Goal: Information Seeking & Learning: Learn about a topic

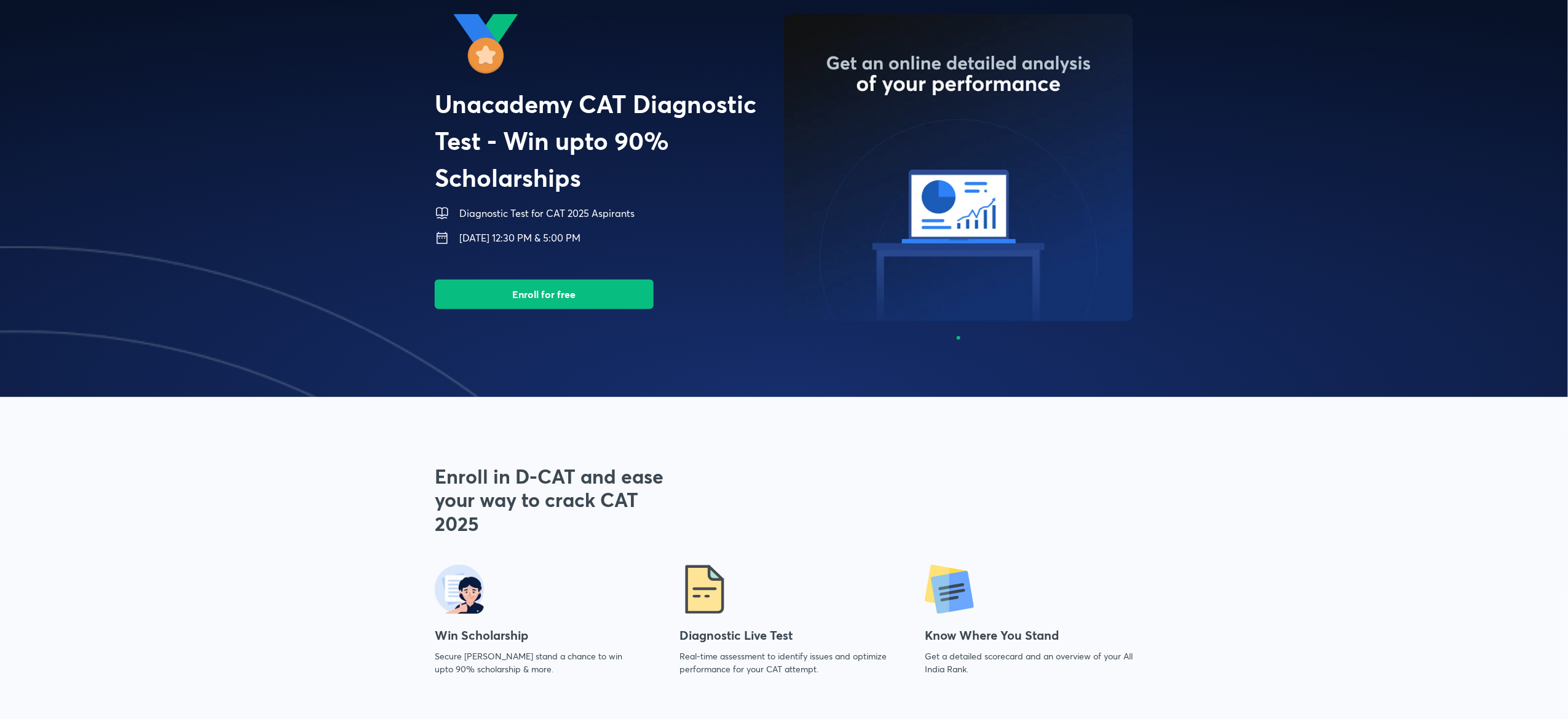
scroll to position [34, 0]
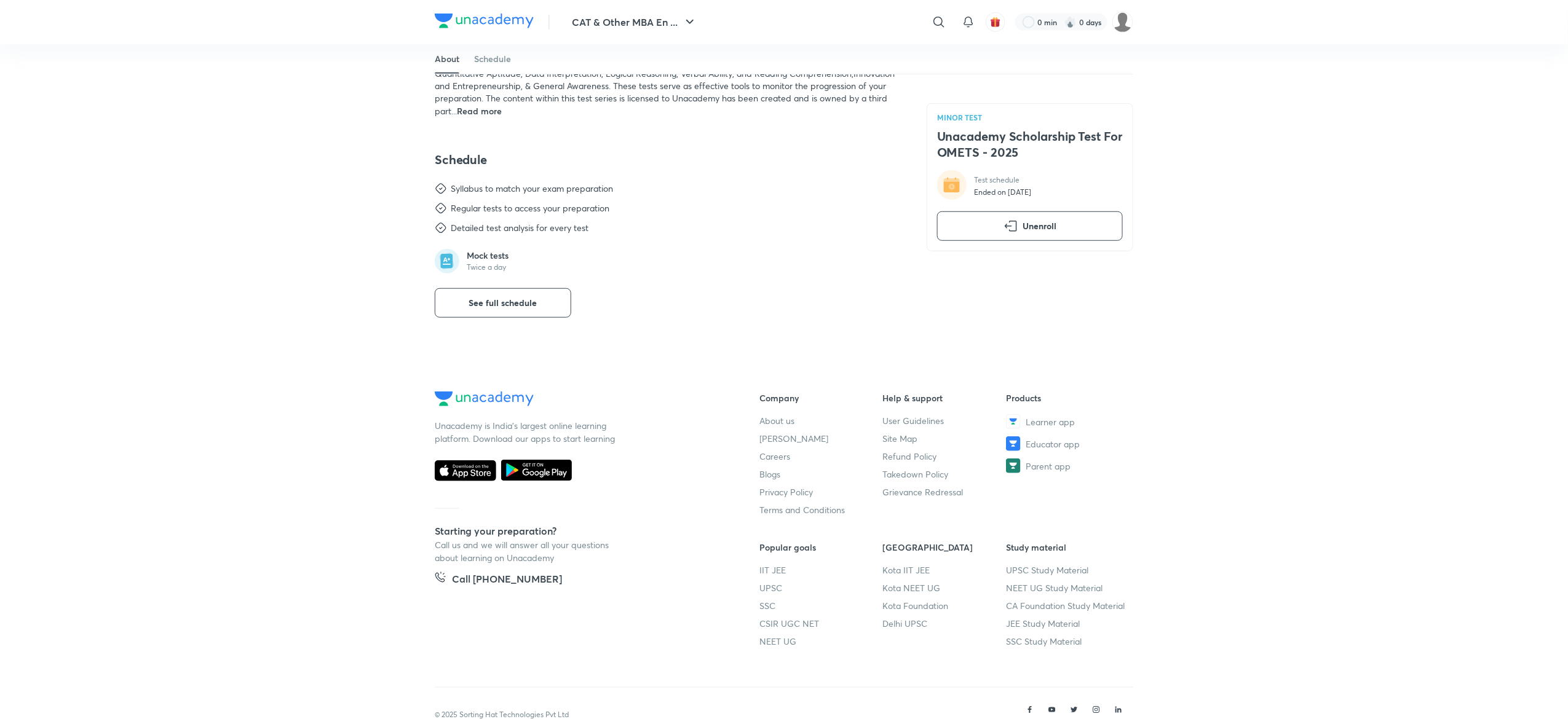
scroll to position [361, 0]
click at [562, 297] on button "See full schedule" at bounding box center [502, 302] width 136 height 30
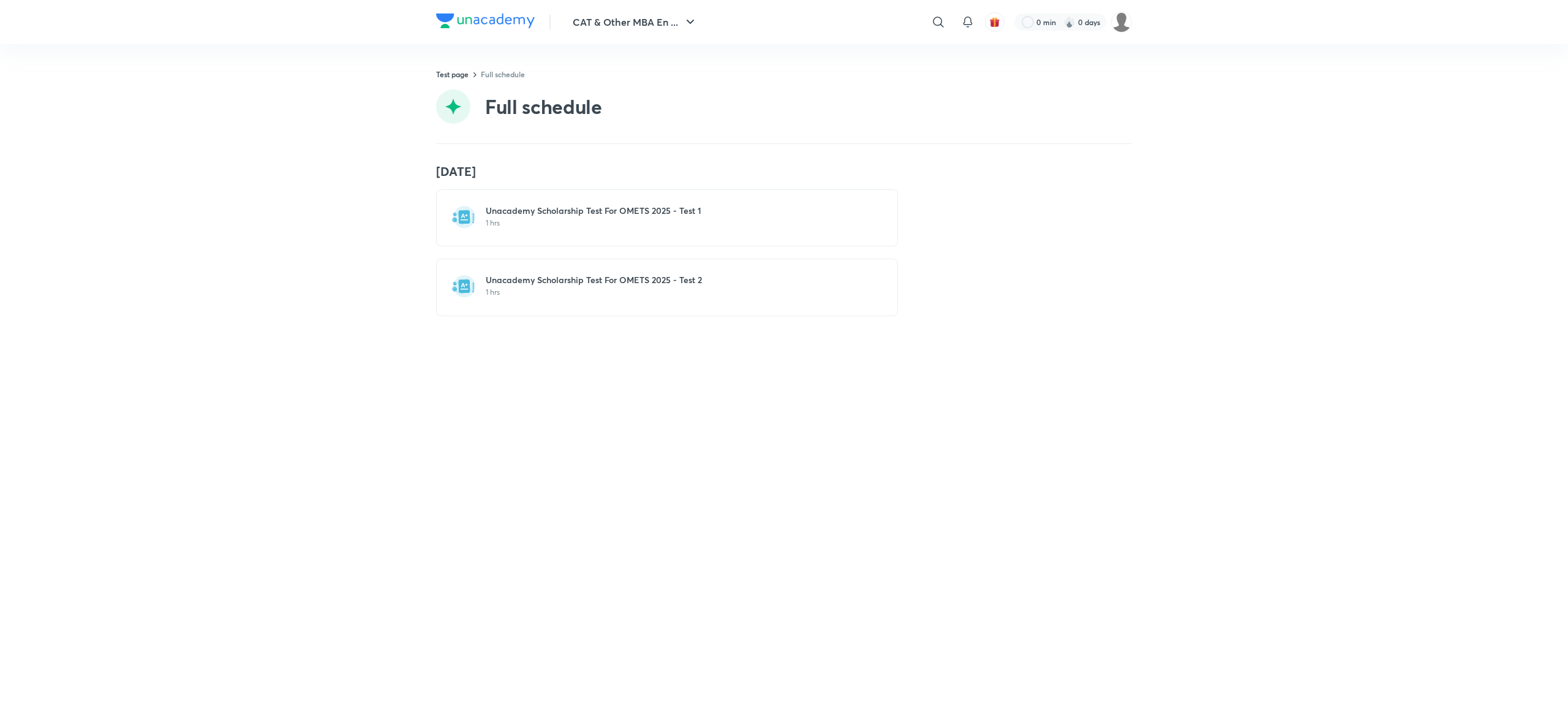
click at [969, 193] on div "7 Sep Unacademy Scholarship Test For OMETS 2025 - Test 1 1 hrs Unacademy Schola…" at bounding box center [784, 240] width 696 height 153
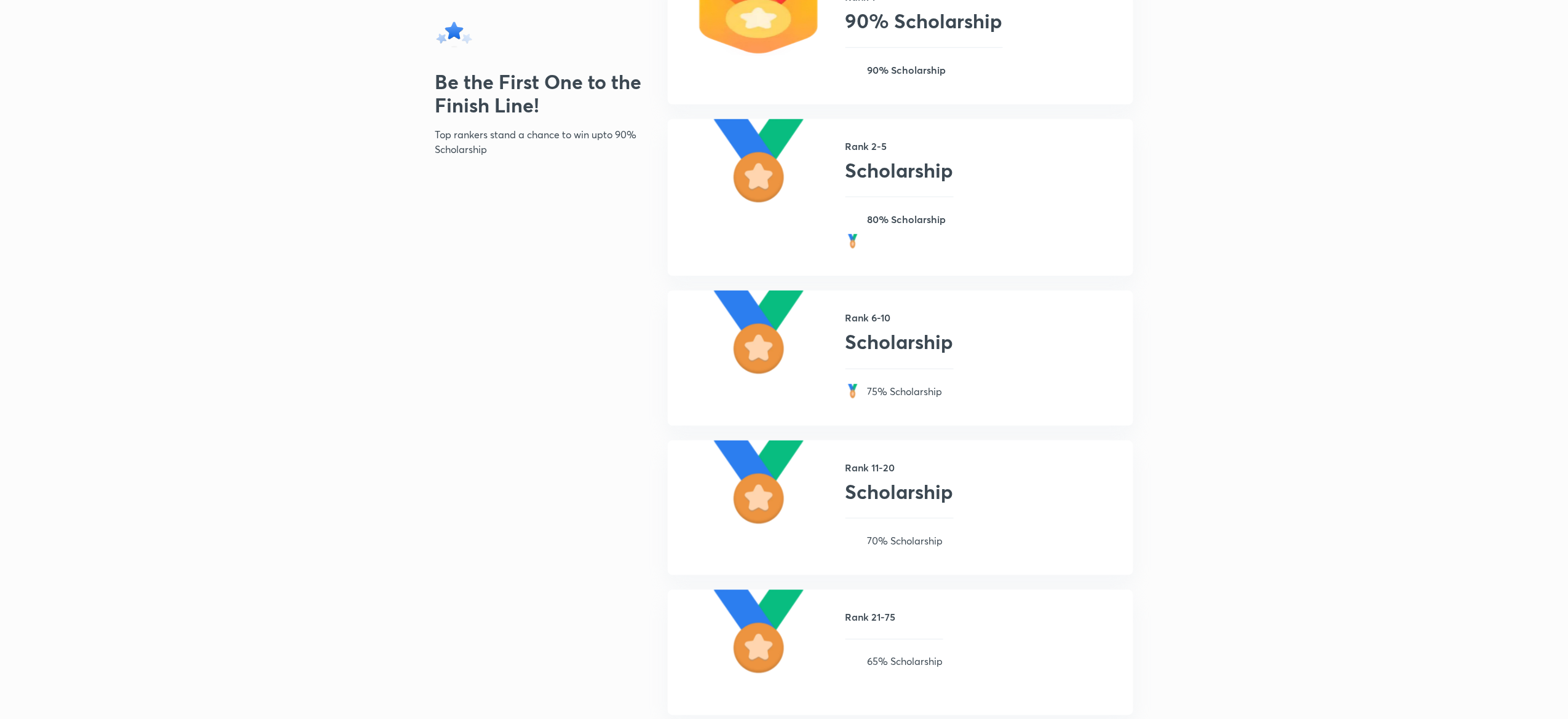
scroll to position [541, 0]
drag, startPoint x: 921, startPoint y: 389, endPoint x: 982, endPoint y: 388, distance: 61.0
click at [982, 388] on div "Rank 6-10 Scholarship 75% Scholarship" at bounding box center [900, 356] width 465 height 134
copy p "75% Scholarship"
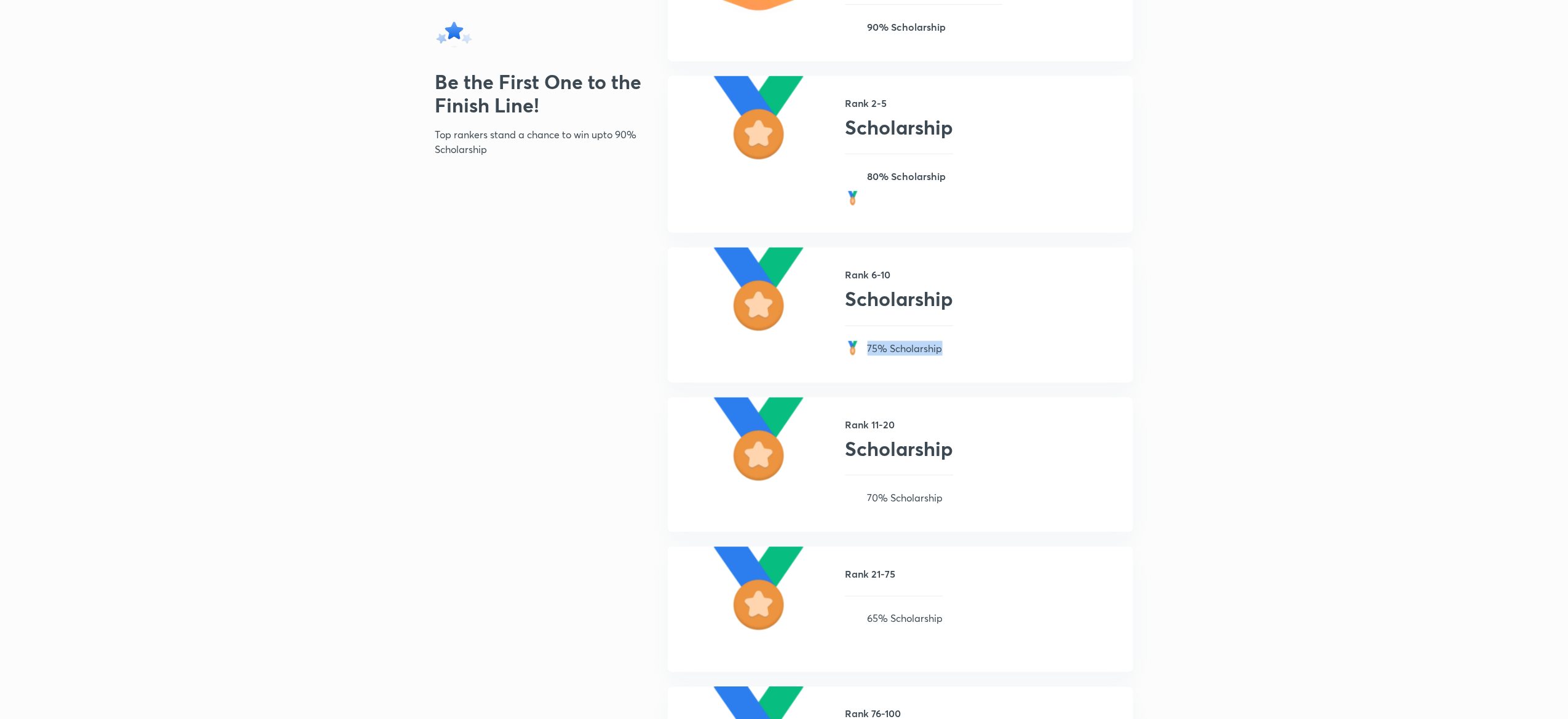
scroll to position [585, 0]
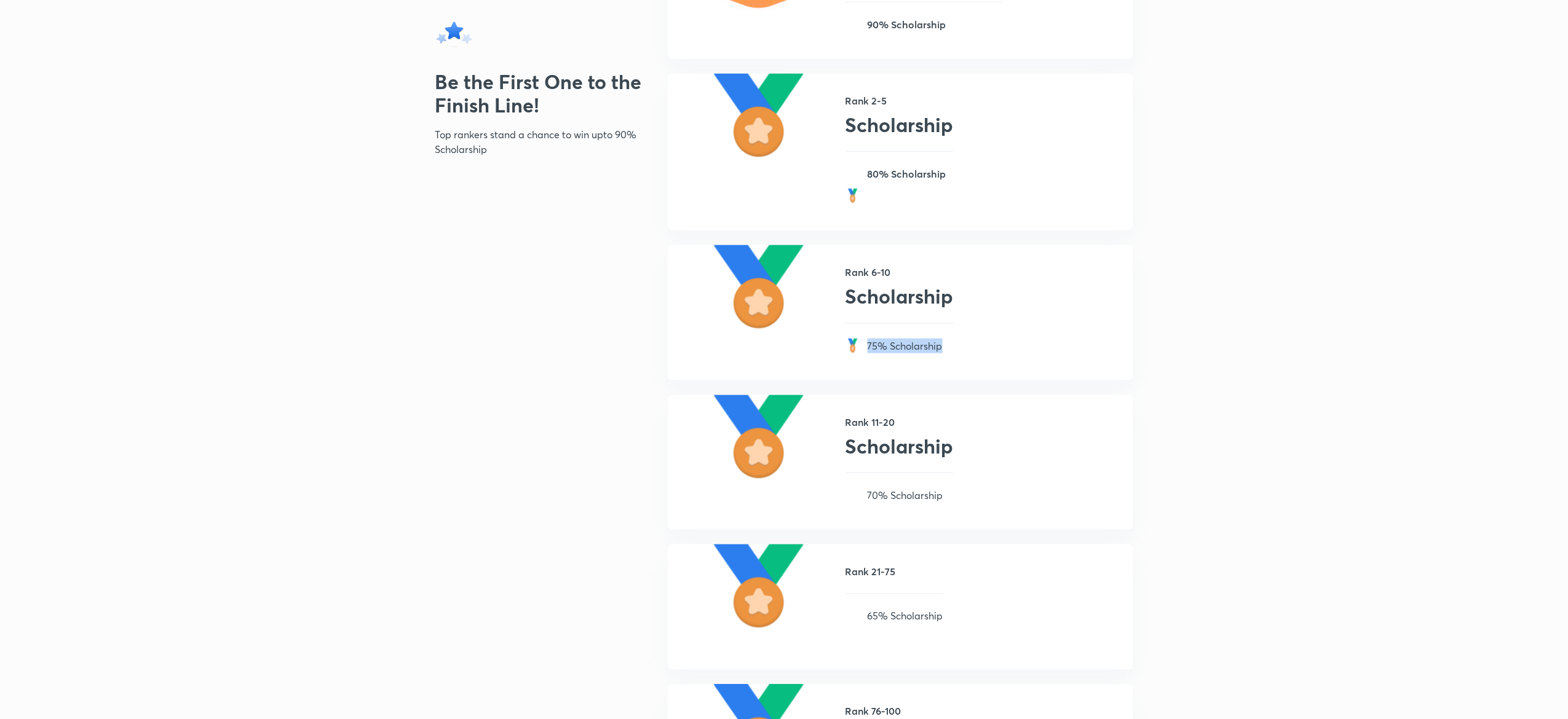
drag, startPoint x: 862, startPoint y: 493, endPoint x: 886, endPoint y: 496, distance: 24.2
click at [886, 496] on div "70% Scholarship" at bounding box center [900, 495] width 108 height 15
drag, startPoint x: 861, startPoint y: 496, endPoint x: 884, endPoint y: 496, distance: 23.0
click at [884, 496] on div "70% Scholarship" at bounding box center [900, 495] width 108 height 15
copy div "70%"
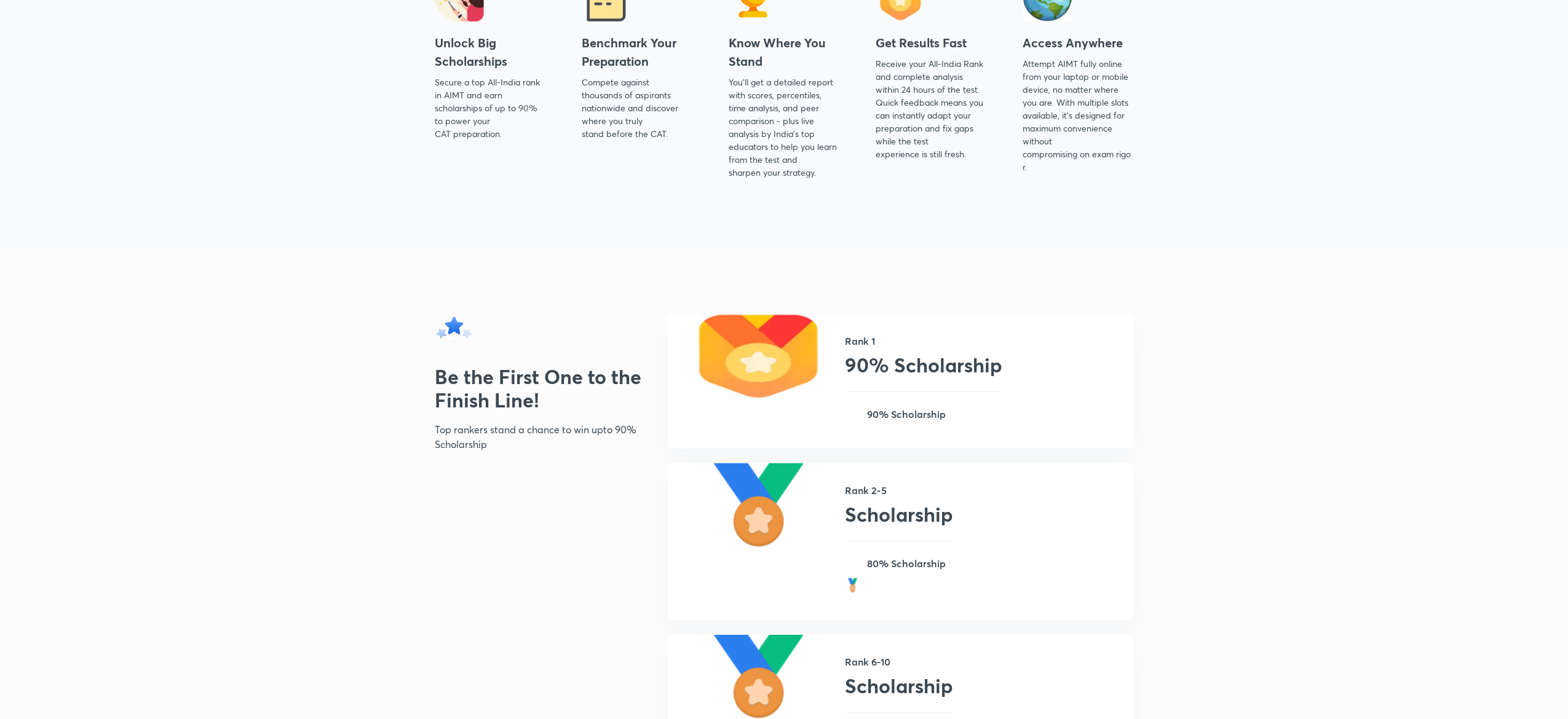
scroll to position [0, 0]
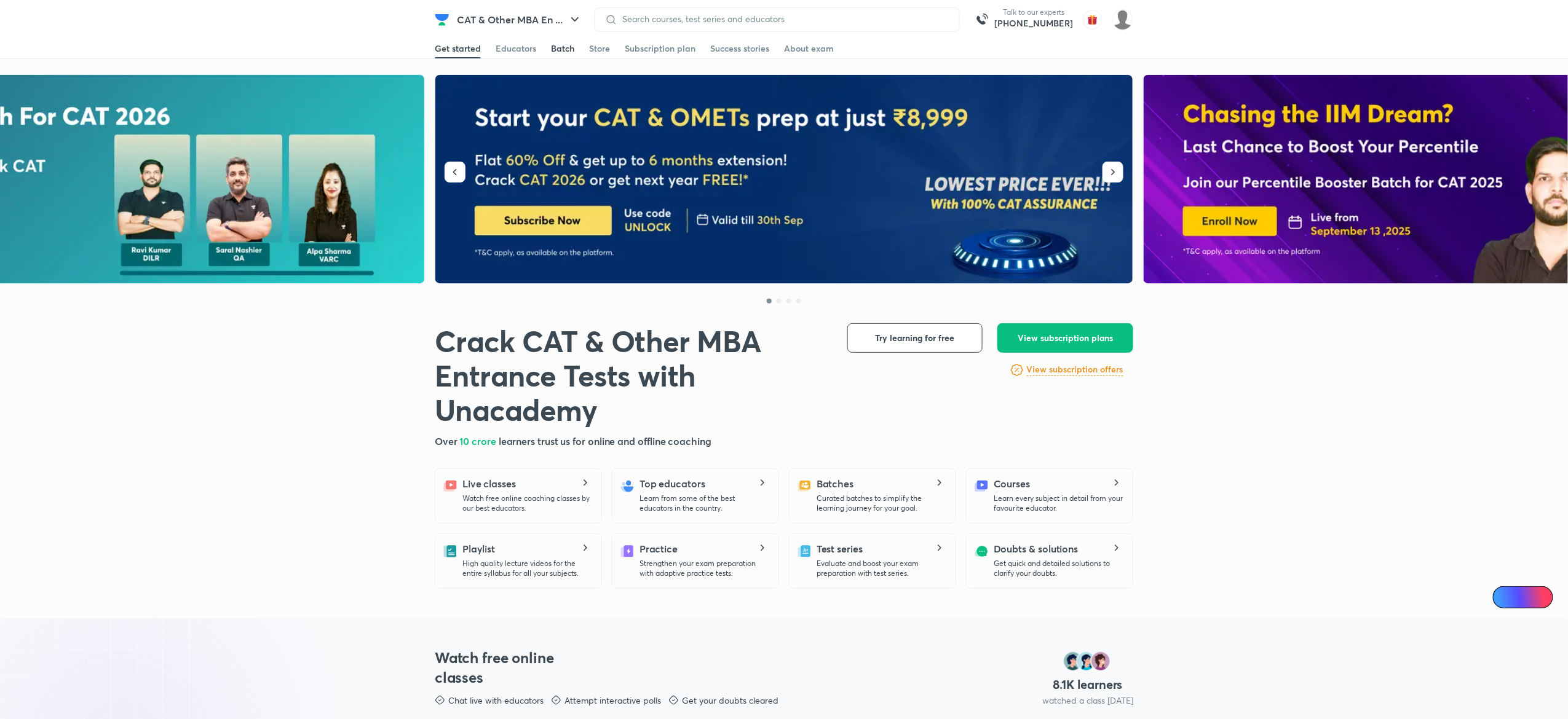
click at [559, 50] on div "Batch" at bounding box center [563, 48] width 24 height 12
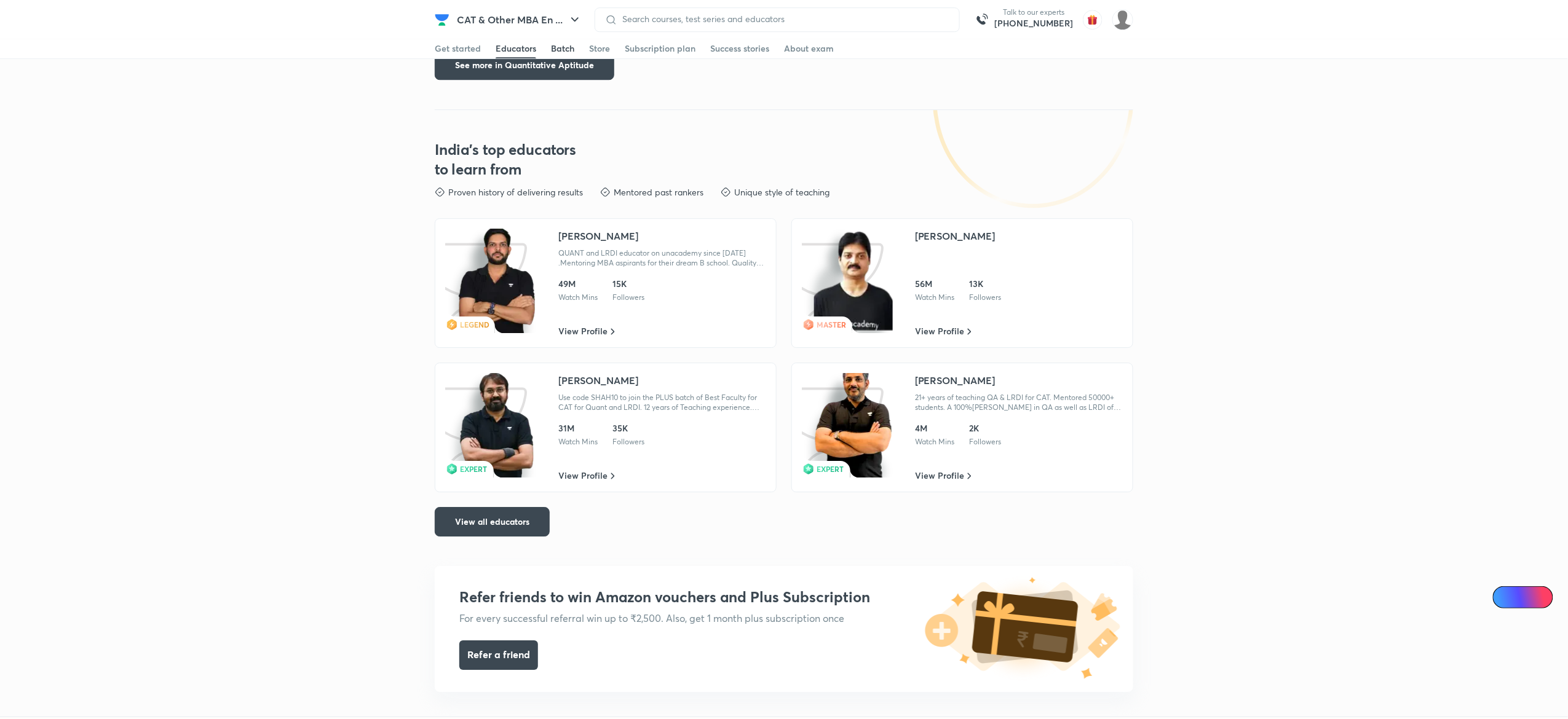
scroll to position [2644, 0]
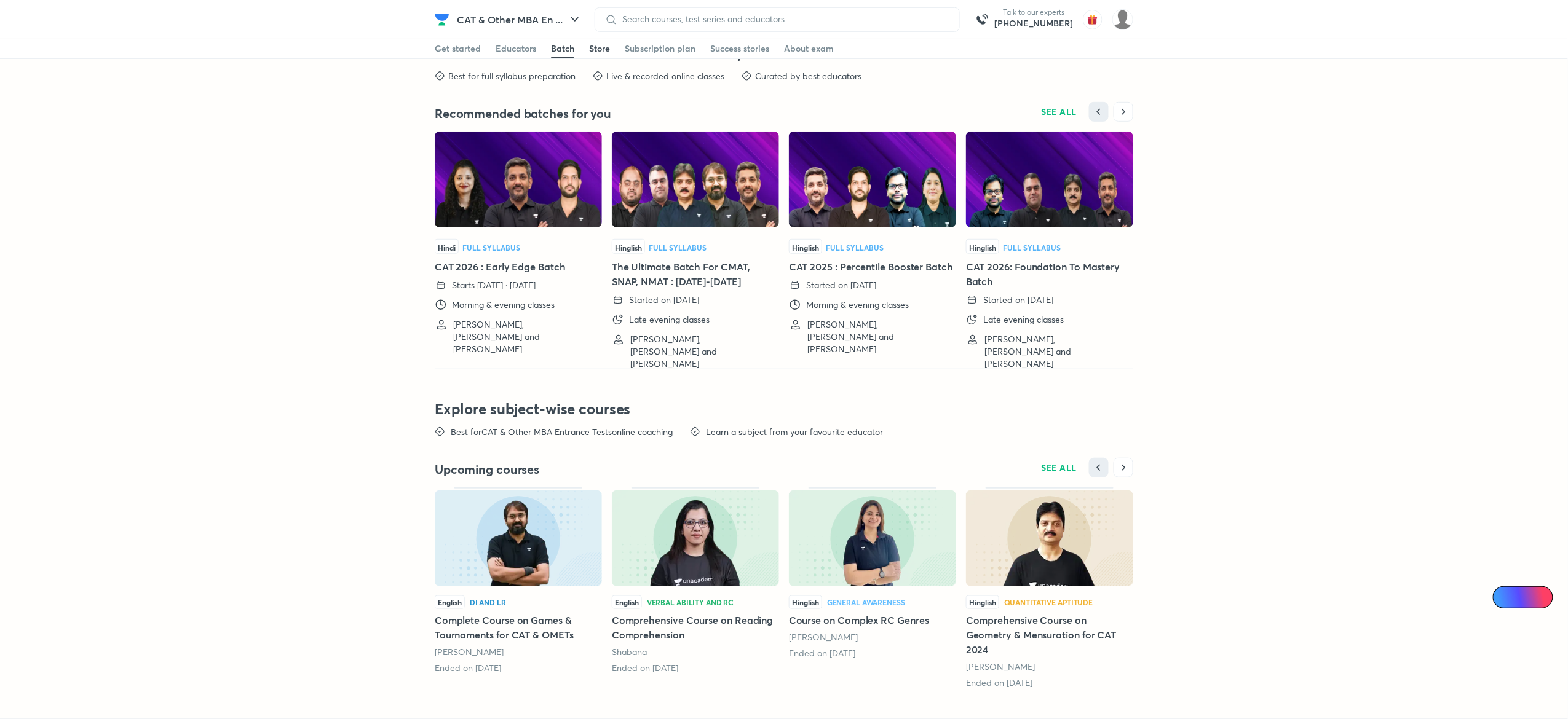
click at [598, 48] on div "Store" at bounding box center [600, 48] width 21 height 12
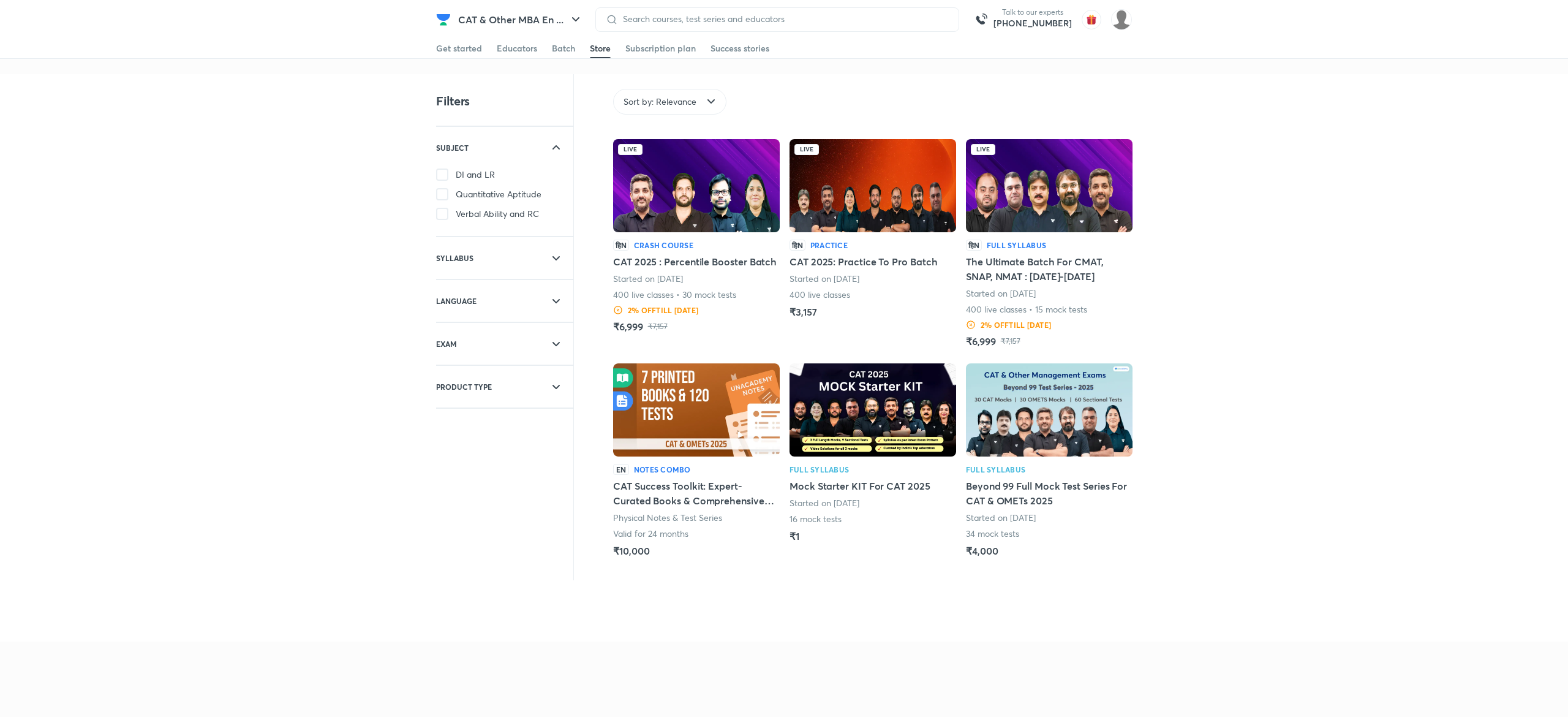
click at [1057, 421] on img at bounding box center [1049, 410] width 166 height 93
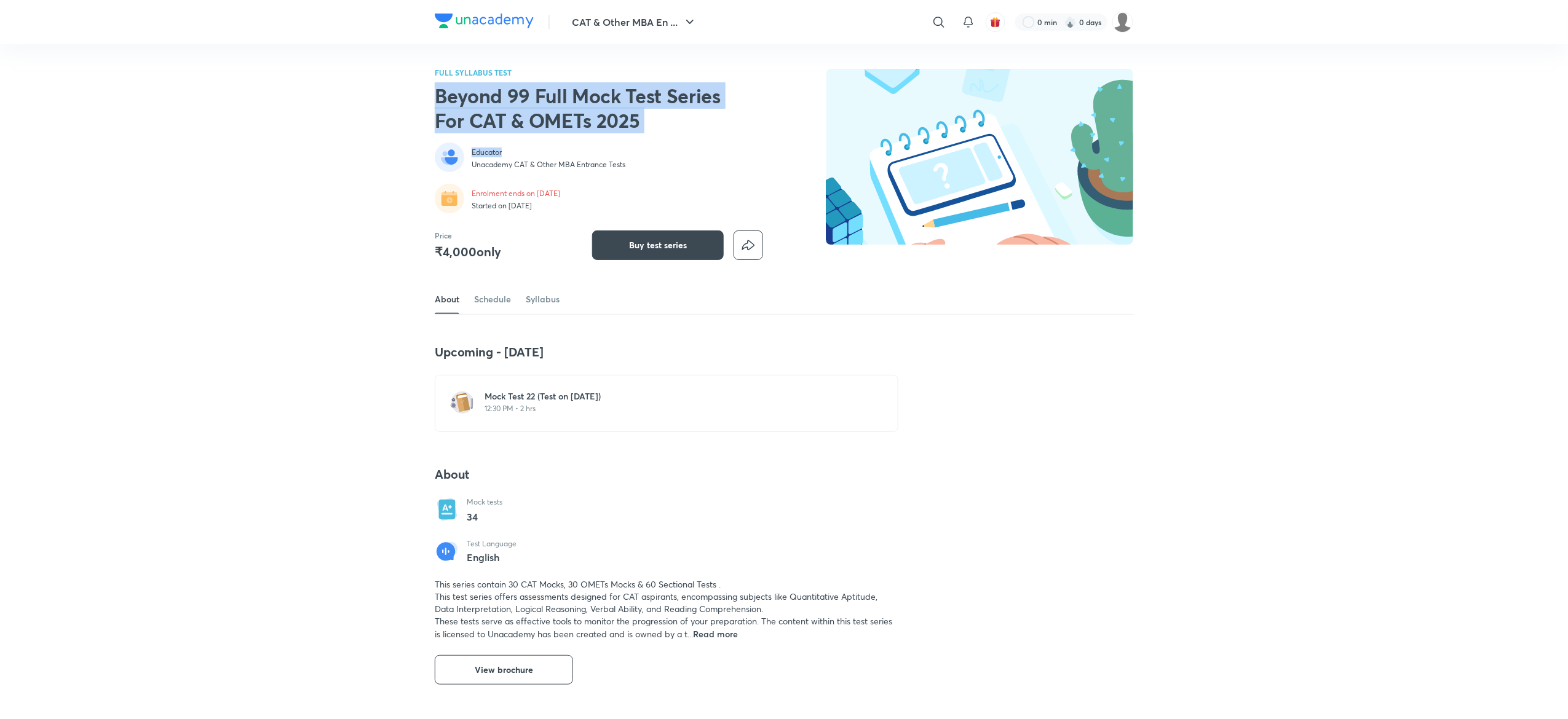
drag, startPoint x: 434, startPoint y: 96, endPoint x: 663, endPoint y: 133, distance: 232.0
click at [663, 133] on div "CAT & Other MBA En ... ​ 0 min 0 days FULL SYLLABUS TEST Beyond 99 Full Mock Te…" at bounding box center [784, 731] width 1568 height 1463
copy div "Beyond 99 Full Mock Test Series For CAT & OMETs 2025 Educator"
click at [279, 112] on div "CAT & Other MBA En ... ​ 0 min 0 days FULL SYLLABUS TEST Beyond 99 Full Mock Te…" at bounding box center [784, 731] width 1568 height 1463
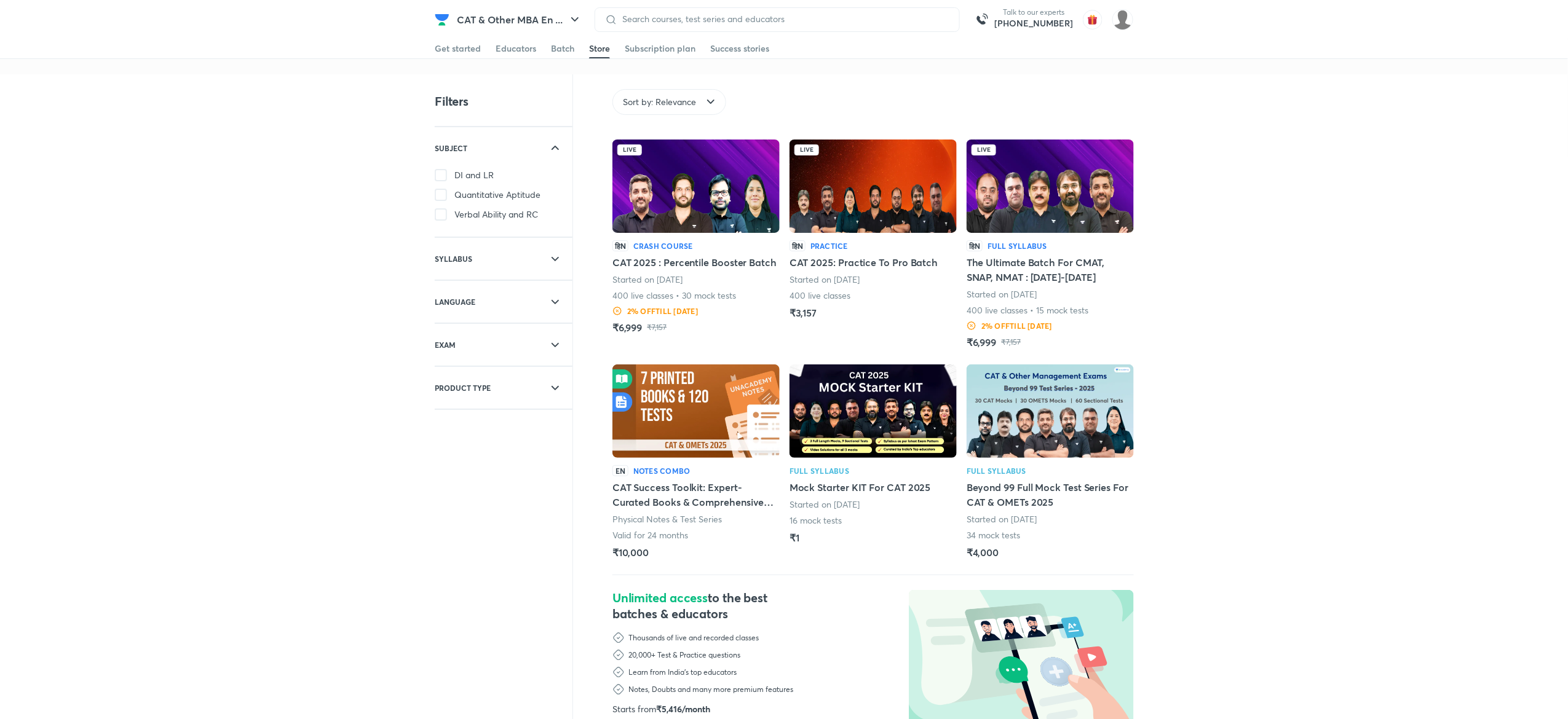
scroll to position [67, 0]
